Goal: Navigation & Orientation: Find specific page/section

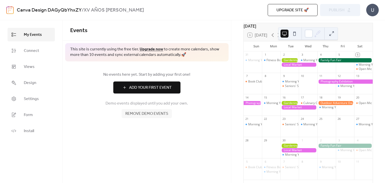
scroll to position [24, 0]
click at [42, 70] on link "Views" at bounding box center [31, 67] width 47 height 14
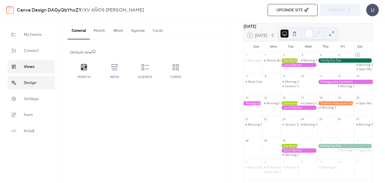
click at [39, 84] on link "Design" at bounding box center [31, 83] width 47 height 14
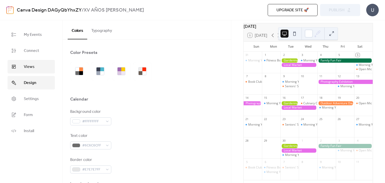
click at [37, 73] on ul "My Events Connect Views Design Settings Form Install" at bounding box center [31, 83] width 47 height 110
click at [34, 67] on link "Views" at bounding box center [31, 67] width 47 height 14
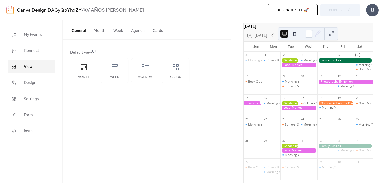
click at [98, 32] on button "Month" at bounding box center [100, 29] width 20 height 19
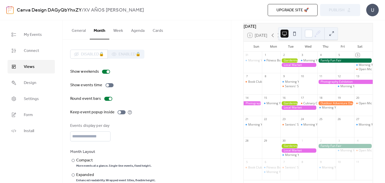
click at [79, 31] on button "General" at bounding box center [79, 29] width 22 height 19
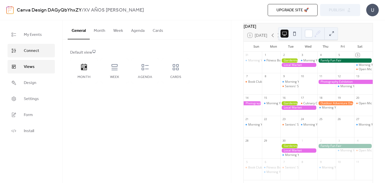
click at [35, 48] on span "Connect" at bounding box center [31, 51] width 15 height 6
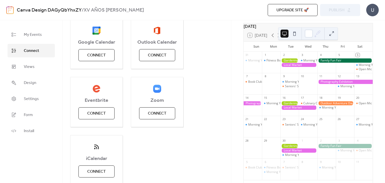
scroll to position [93, 0]
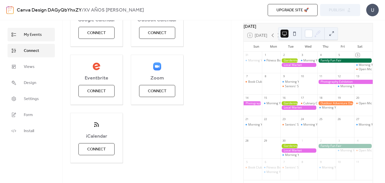
click at [34, 35] on span "My Events" at bounding box center [33, 35] width 18 height 6
